Goal: Information Seeking & Learning: Find specific page/section

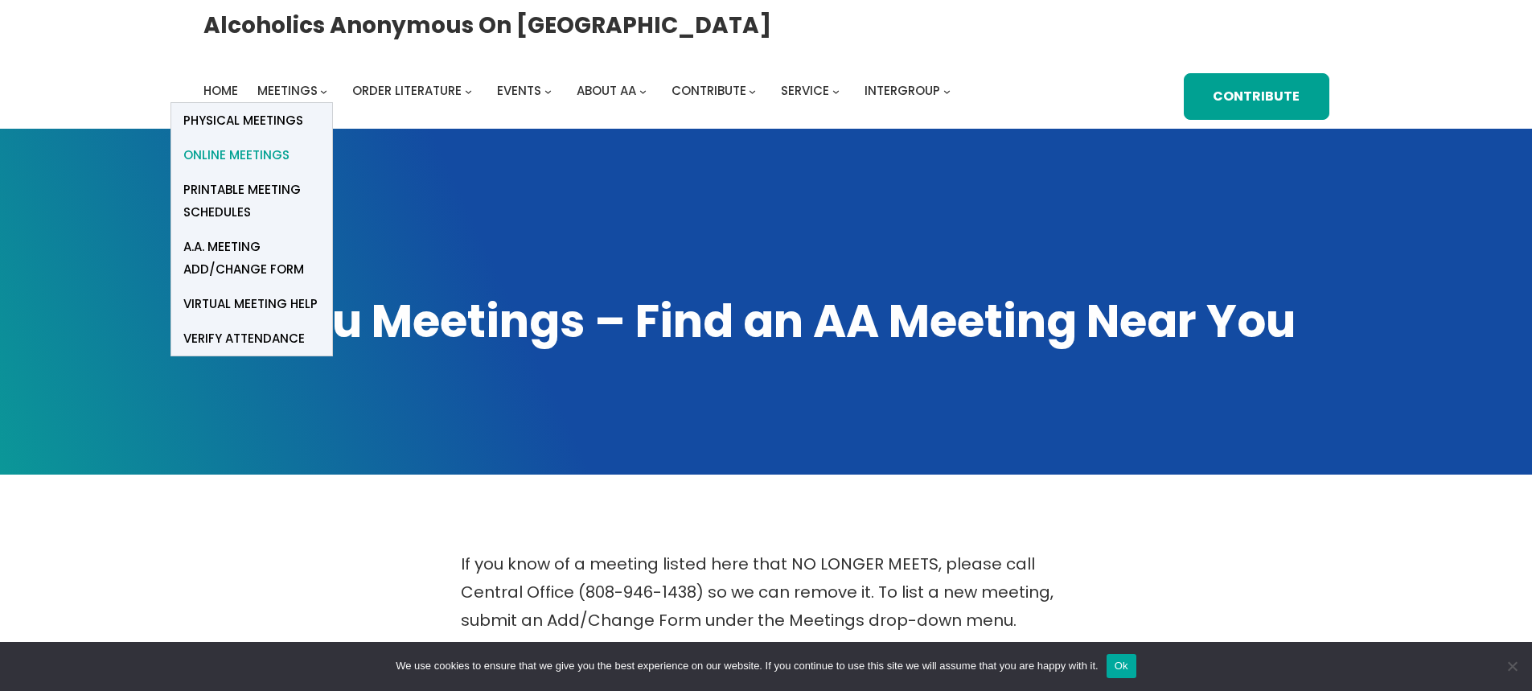
click at [290, 144] on span "Online Meetings" at bounding box center [236, 155] width 106 height 23
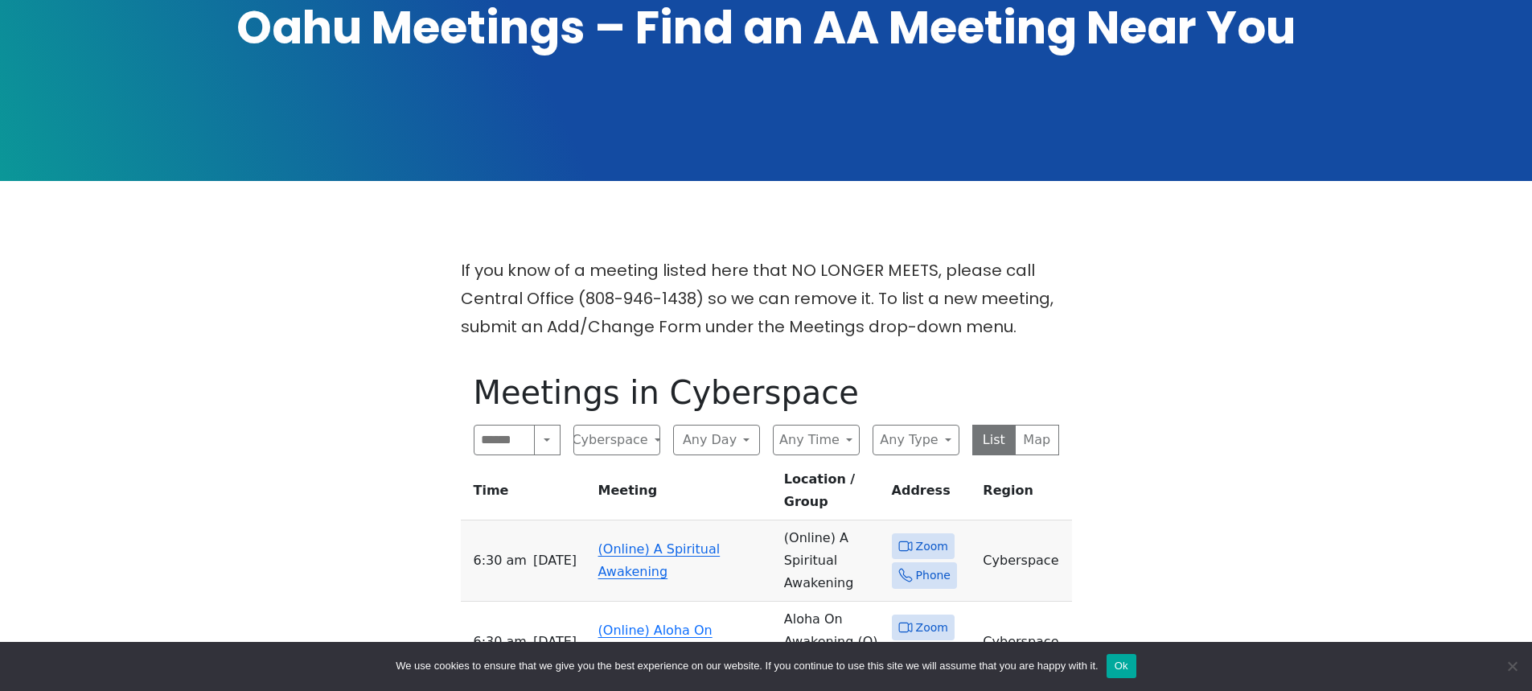
scroll to position [322, 0]
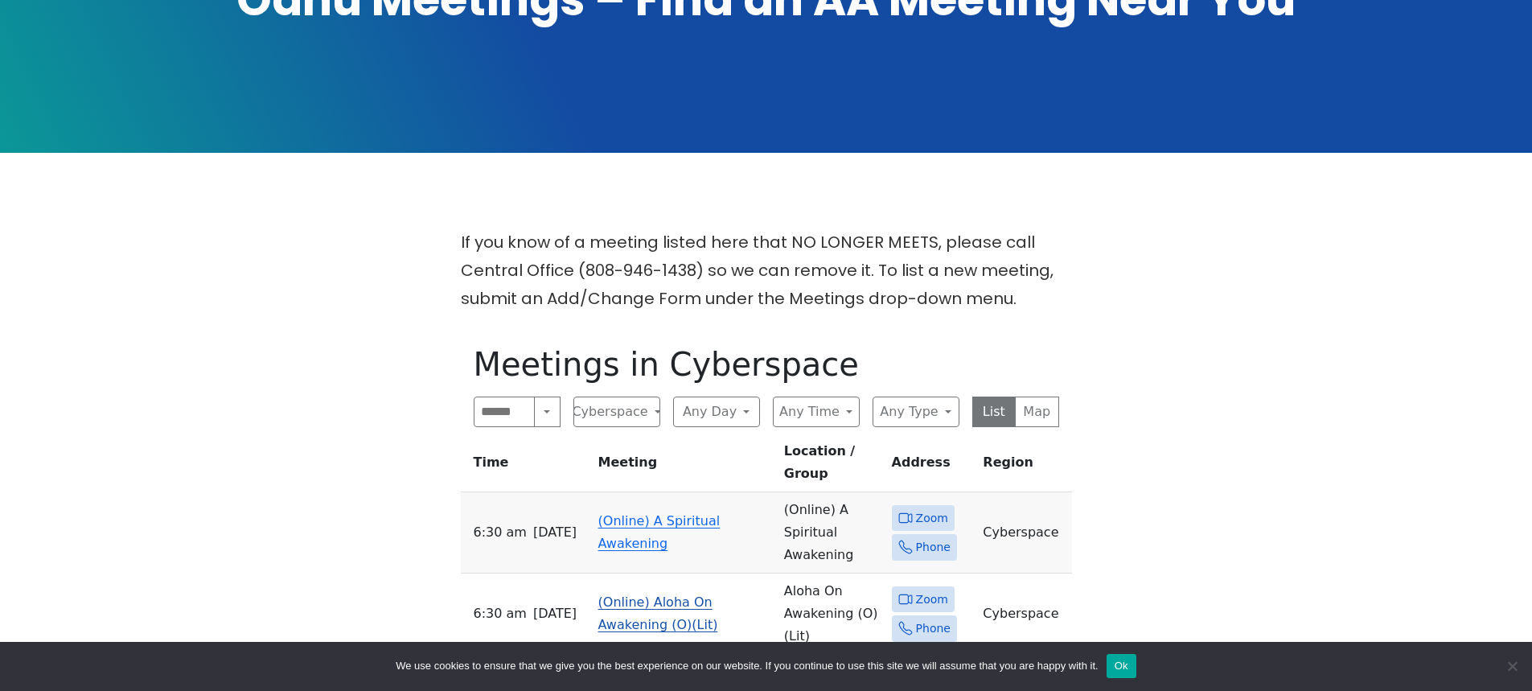
click at [649, 594] on link "(Online) Aloha On Awakening (O)(Lit)" at bounding box center [658, 613] width 120 height 38
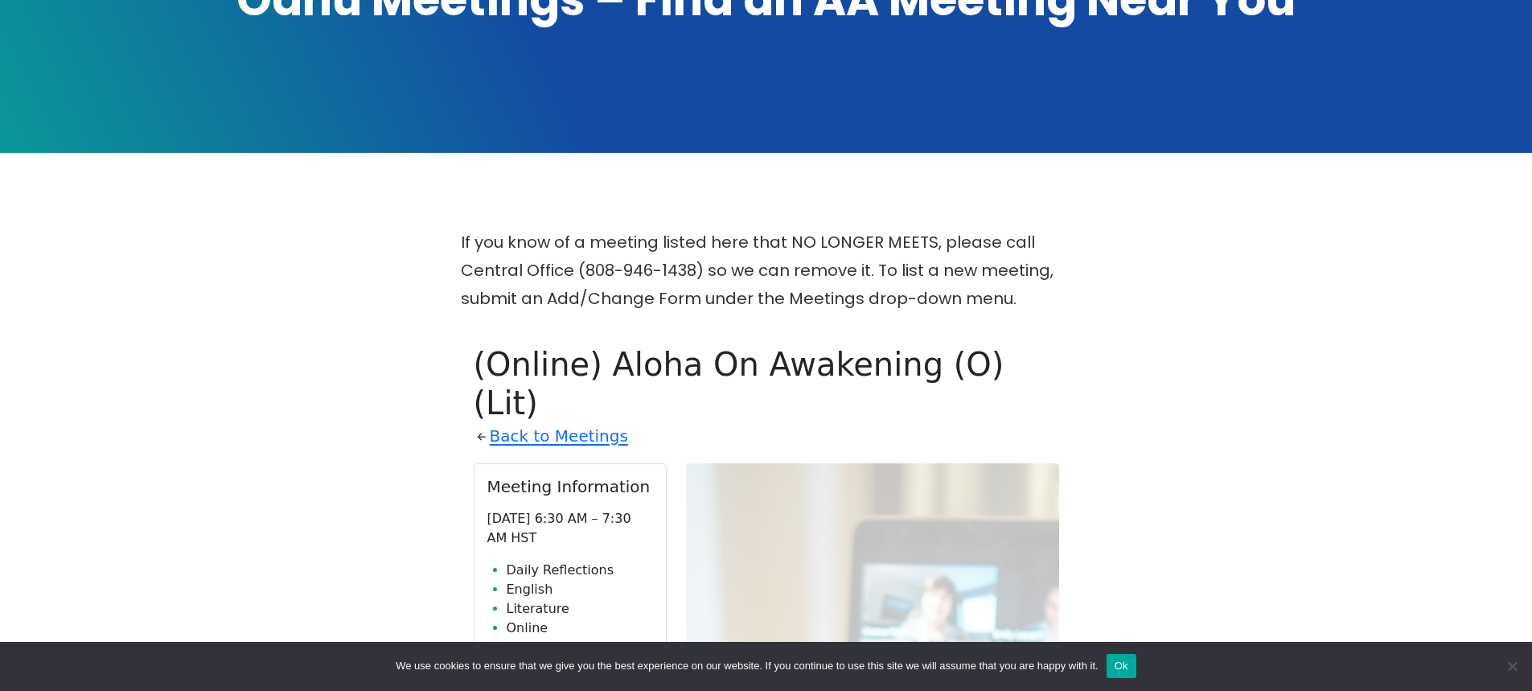
scroll to position [654, 0]
